Goal: Task Accomplishment & Management: Complete application form

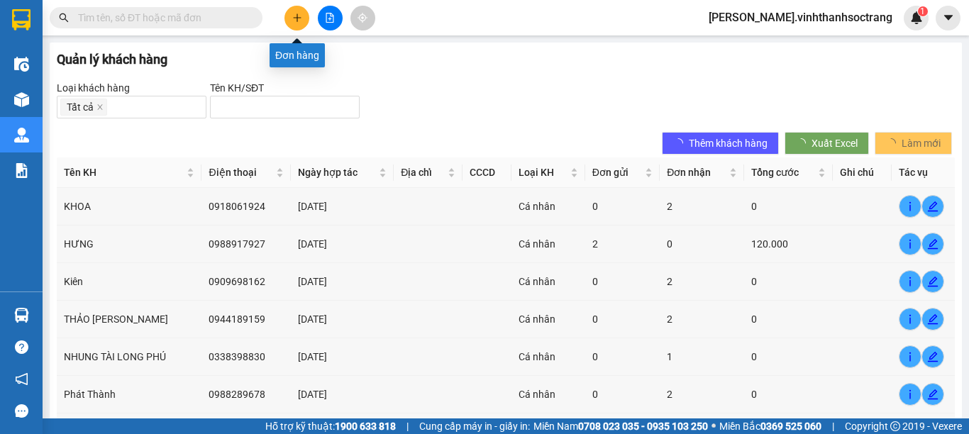
click at [295, 20] on icon "plus" at bounding box center [297, 18] width 10 height 10
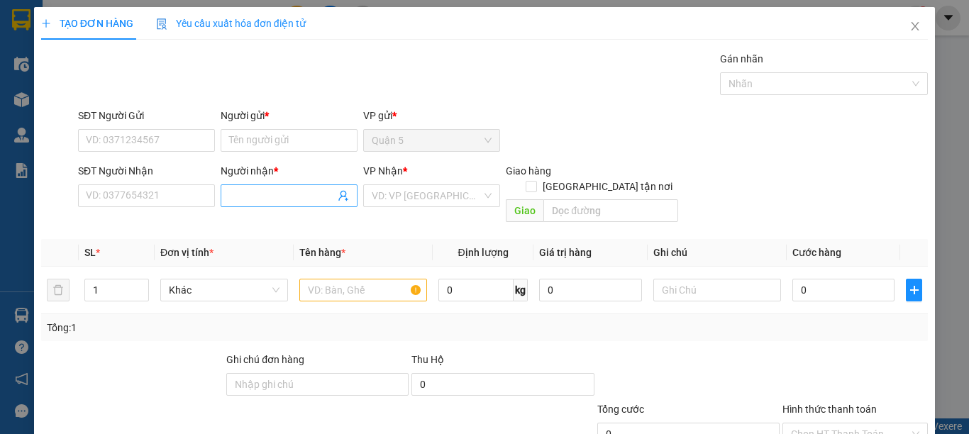
click at [284, 197] on input "Người nhận *" at bounding box center [282, 196] width 106 height 16
type input "khương khoa m"
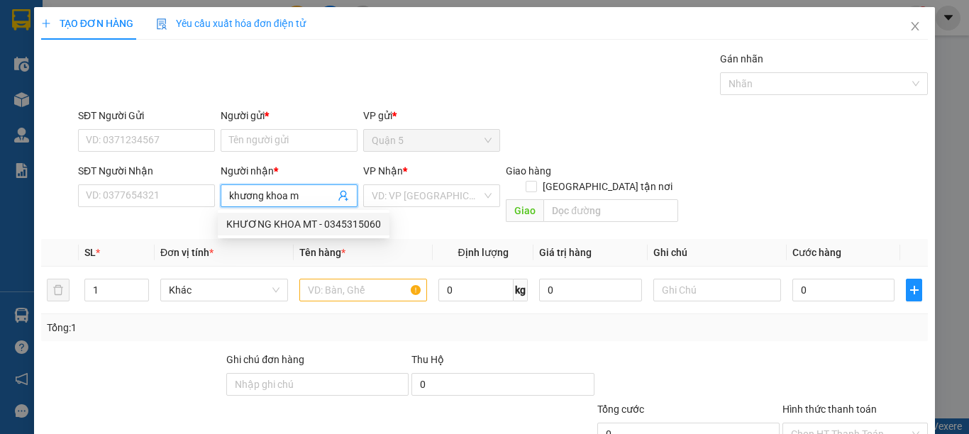
click at [289, 222] on div "KHƯƠNG KHOA MT - 0345315060" at bounding box center [303, 224] width 155 height 16
type input "0345315060"
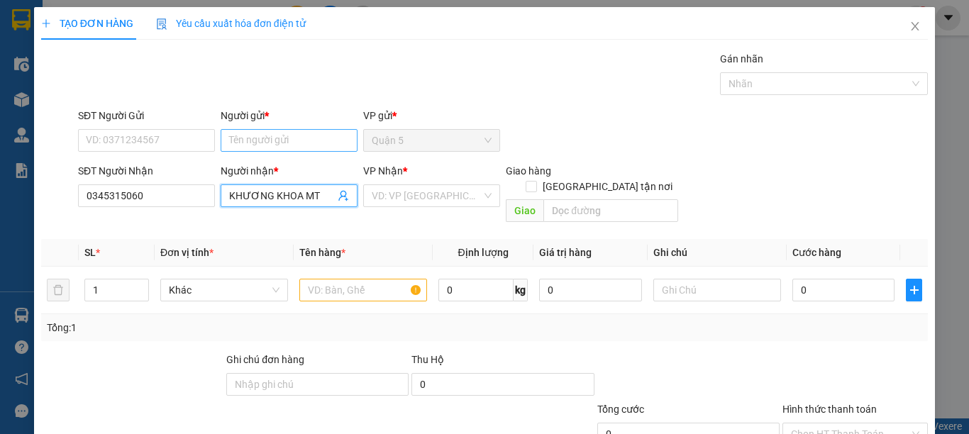
type input "KHƯƠNG KHOA MT"
click at [321, 143] on input "Người gửi *" at bounding box center [289, 140] width 137 height 23
click at [322, 142] on input "Người gửi *" at bounding box center [289, 140] width 137 height 23
type input "[PERSON_NAME]"
click at [608, 179] on span "[GEOGRAPHIC_DATA] tận nơi" at bounding box center [607, 187] width 141 height 16
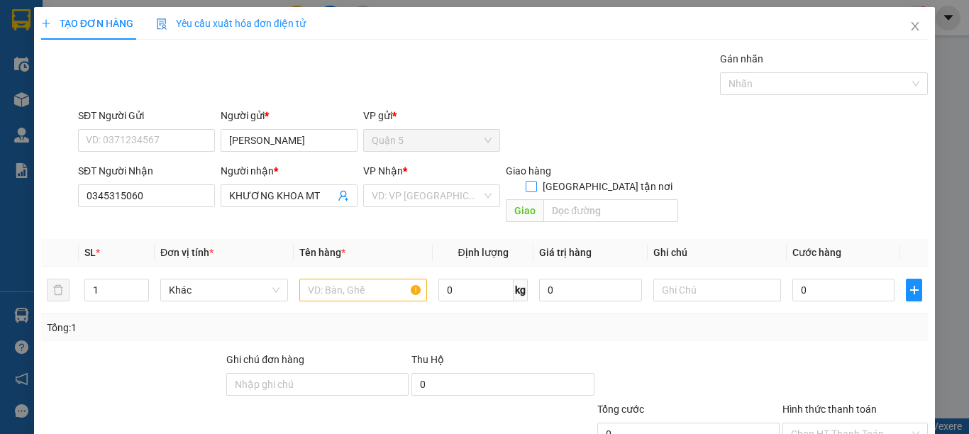
click at [536, 181] on input "[GEOGRAPHIC_DATA] tận nơi" at bounding box center [531, 186] width 10 height 10
checkbox input "true"
click at [601, 199] on input "text" at bounding box center [610, 210] width 135 height 23
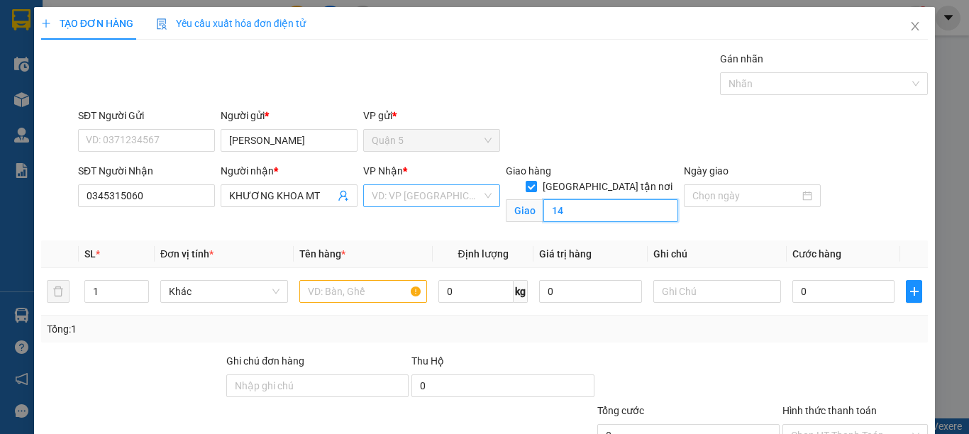
type input "14"
click at [443, 197] on input "search" at bounding box center [427, 195] width 110 height 21
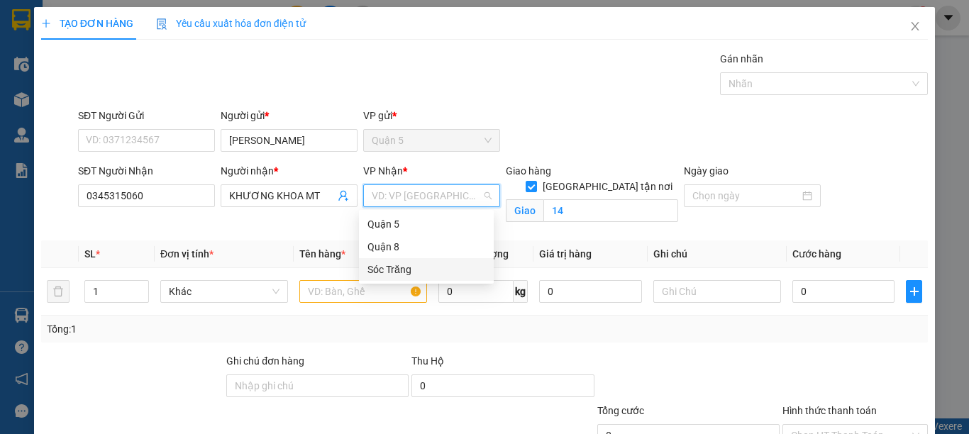
click at [387, 264] on div "Sóc Trăng" at bounding box center [426, 270] width 118 height 16
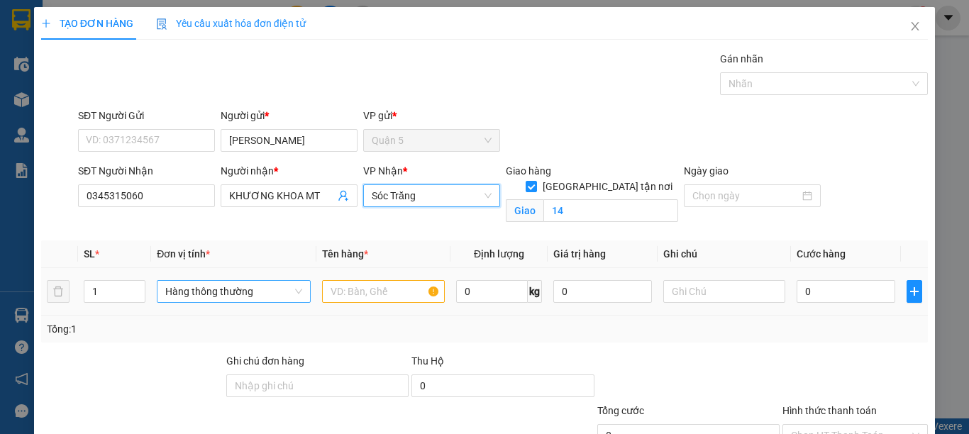
click at [221, 295] on span "Hàng thông thường" at bounding box center [233, 291] width 137 height 21
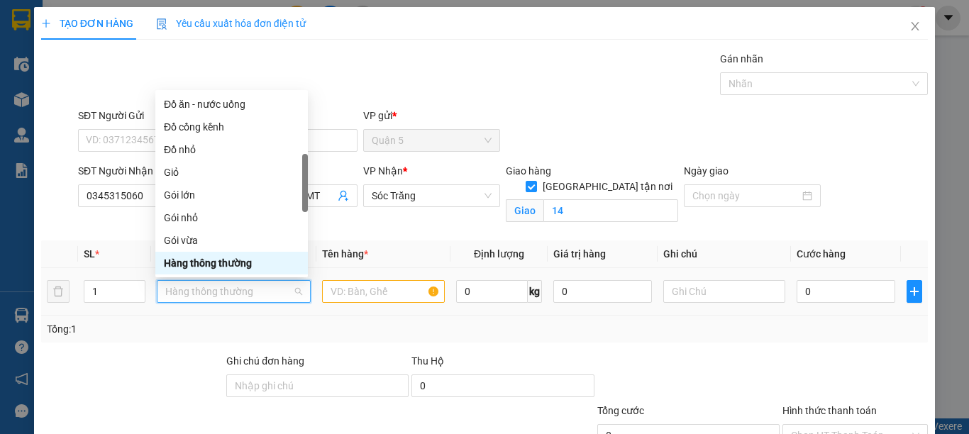
type input "G"
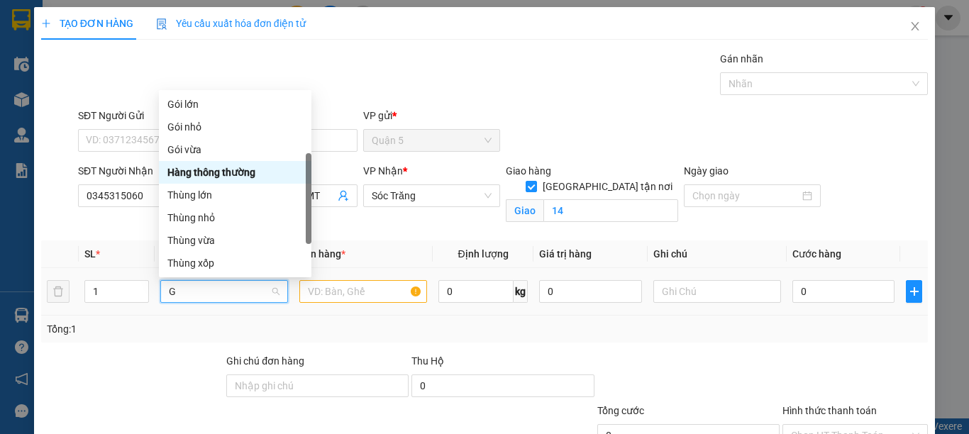
scroll to position [45, 0]
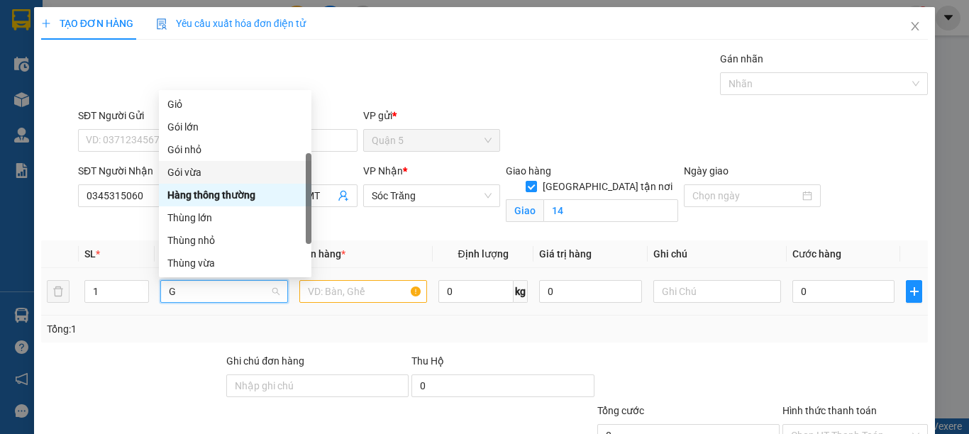
click at [189, 168] on div "Gói vừa" at bounding box center [234, 173] width 135 height 16
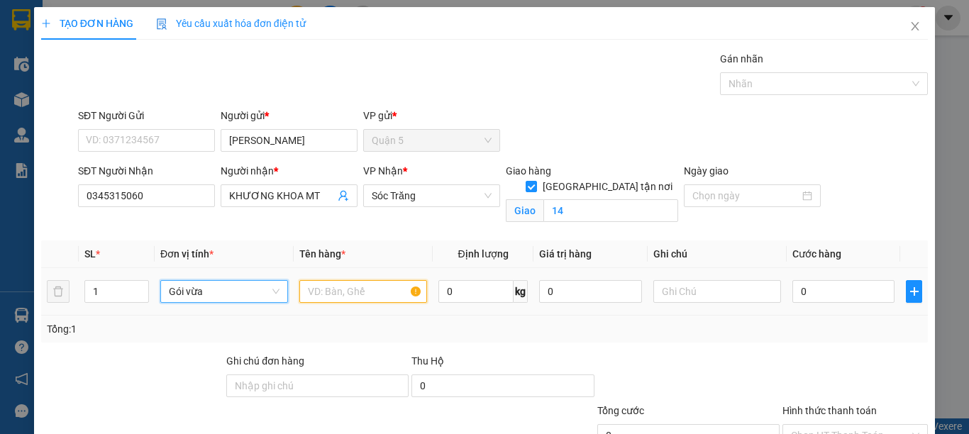
click at [322, 289] on input "text" at bounding box center [363, 291] width 128 height 23
type input "DỚ"
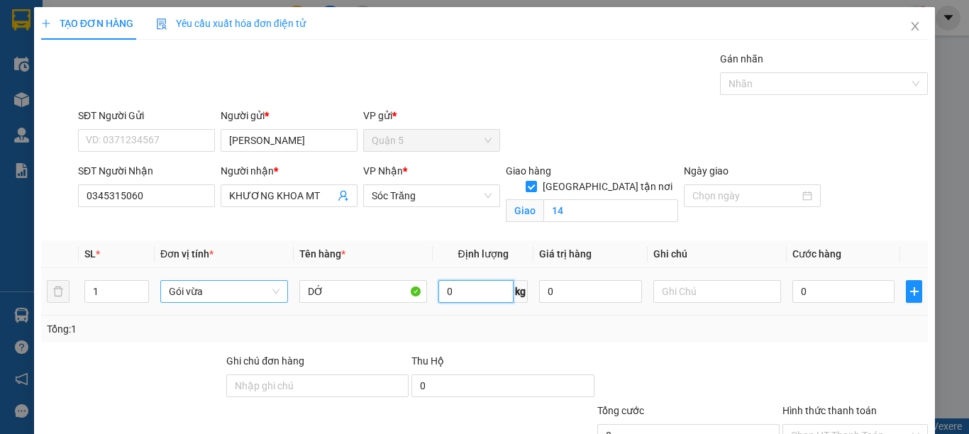
click at [465, 291] on input "0" at bounding box center [475, 291] width 75 height 23
type input "20"
click at [673, 290] on input "text" at bounding box center [717, 291] width 128 height 23
type input "1 GÓI 20 KG"
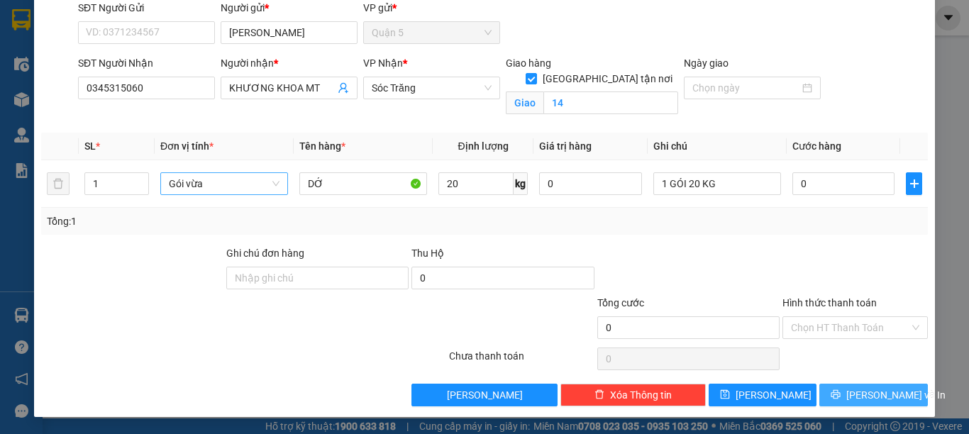
click at [865, 391] on span "[PERSON_NAME] và In" at bounding box center [895, 395] width 99 height 16
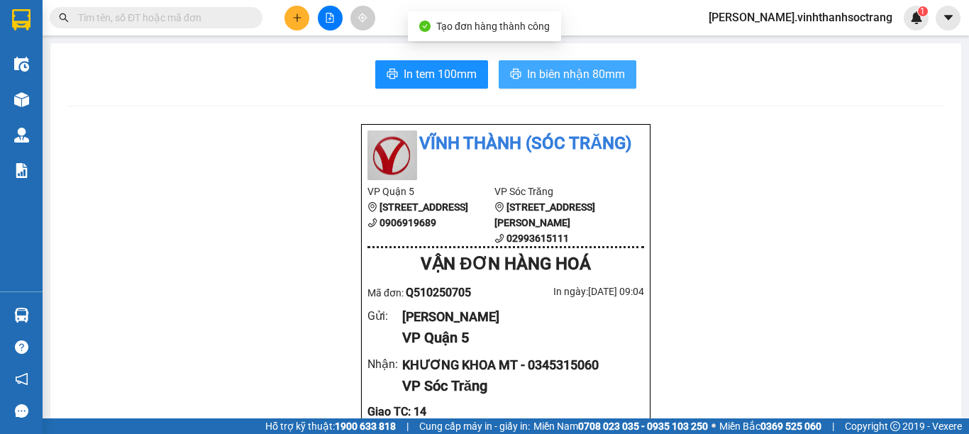
click at [616, 82] on span "In biên nhận 80mm" at bounding box center [576, 74] width 98 height 18
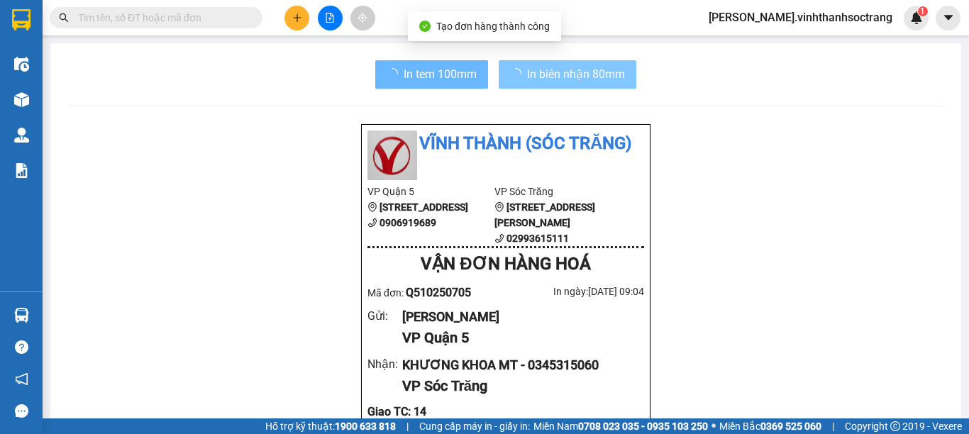
scroll to position [165, 0]
